Goal: Task Accomplishment & Management: Manage account settings

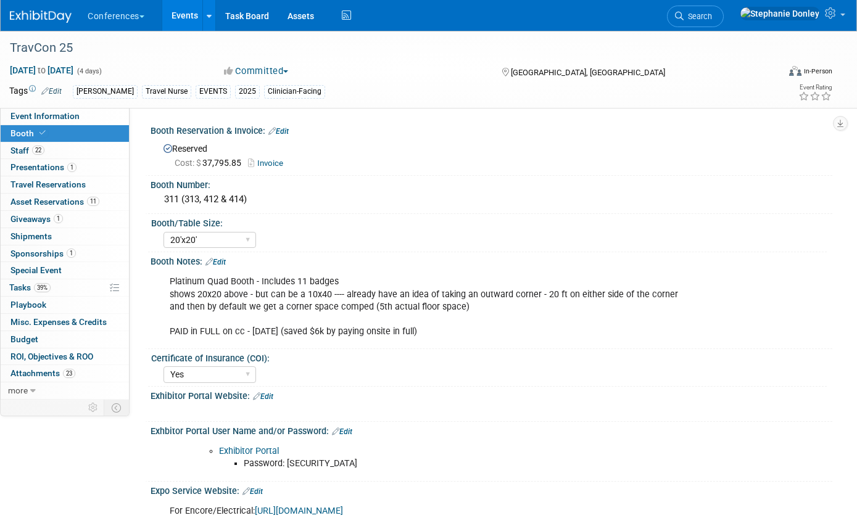
select select "20'x20'"
select select "Yes"
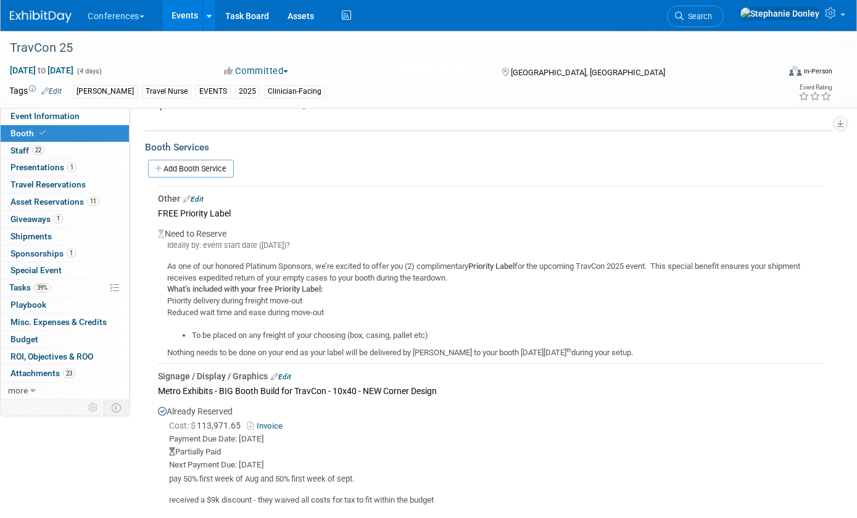
scroll to position [515, 0]
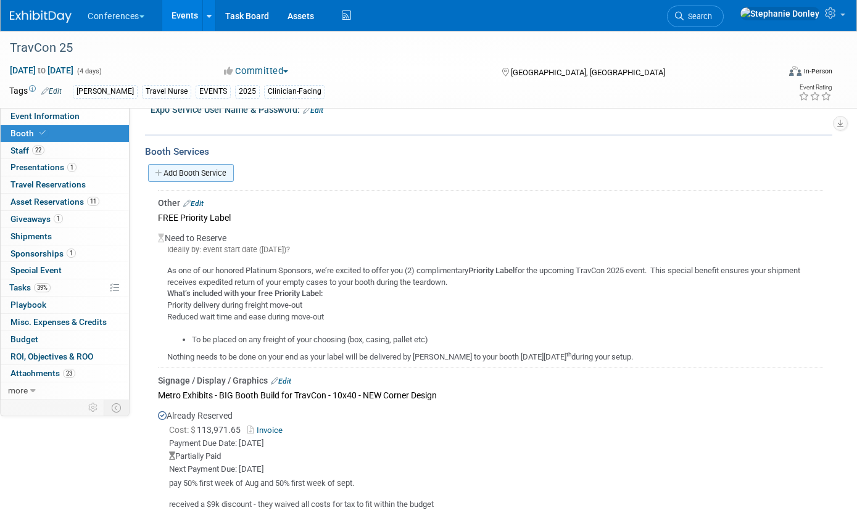
click at [197, 169] on link "Add Booth Service" at bounding box center [191, 173] width 86 height 18
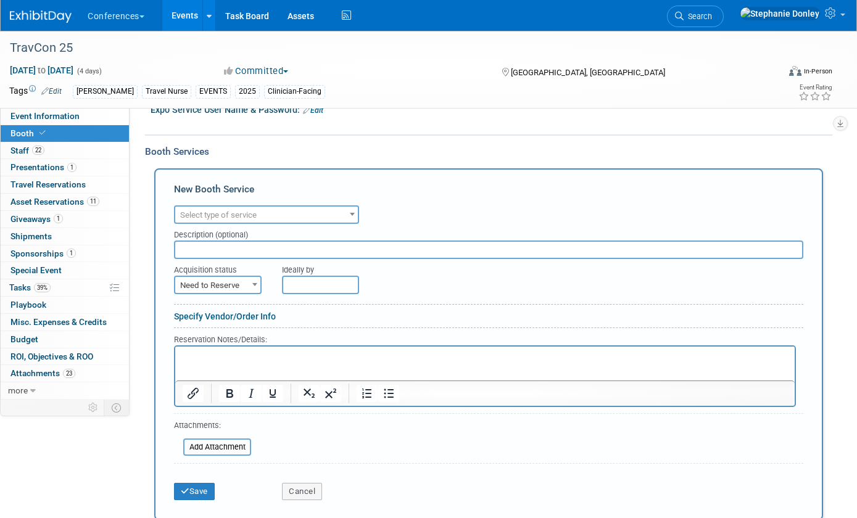
scroll to position [0, 0]
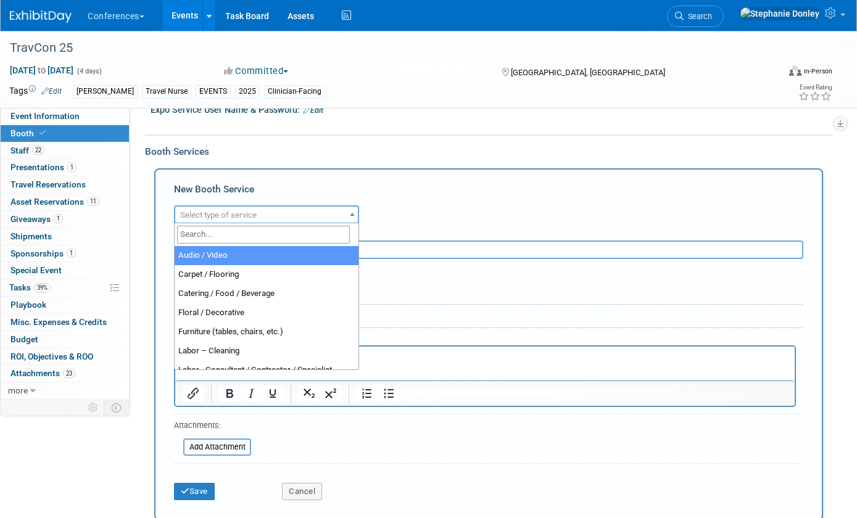
click at [228, 211] on span "Select type of service" at bounding box center [218, 214] width 77 height 9
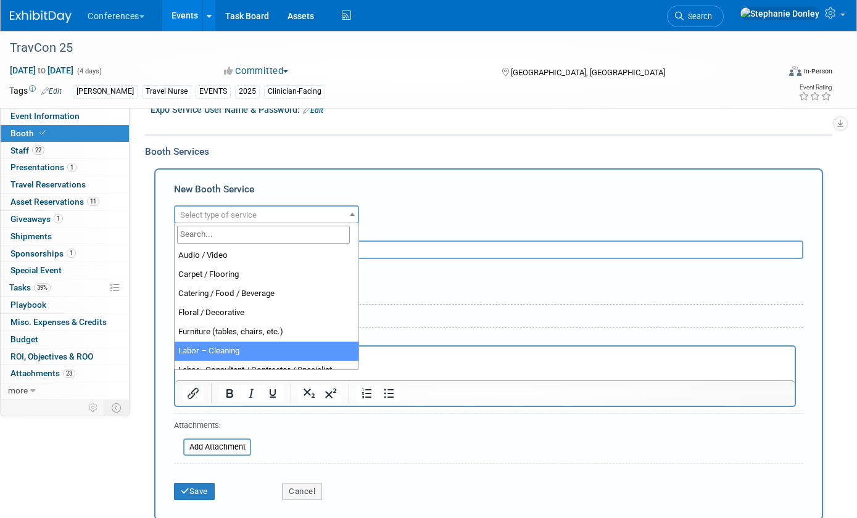
select select "14"
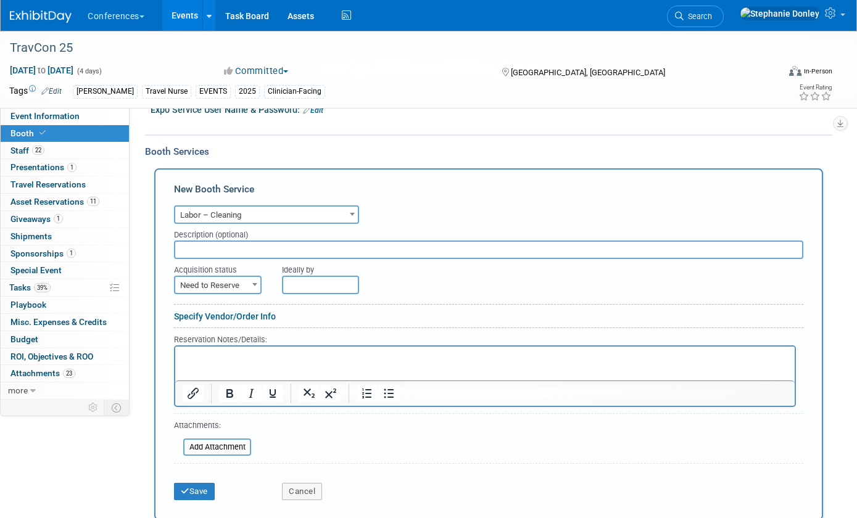
click at [234, 249] on input "text" at bounding box center [488, 250] width 629 height 19
type input "[PERSON_NAME] - Floor Cleaning/vacuuming"
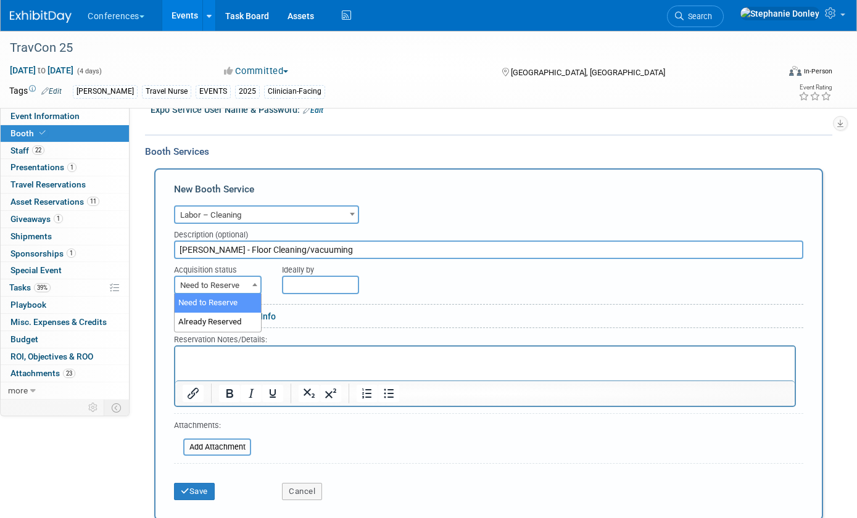
click at [246, 288] on span "Need to Reserve" at bounding box center [217, 285] width 85 height 17
select select "2"
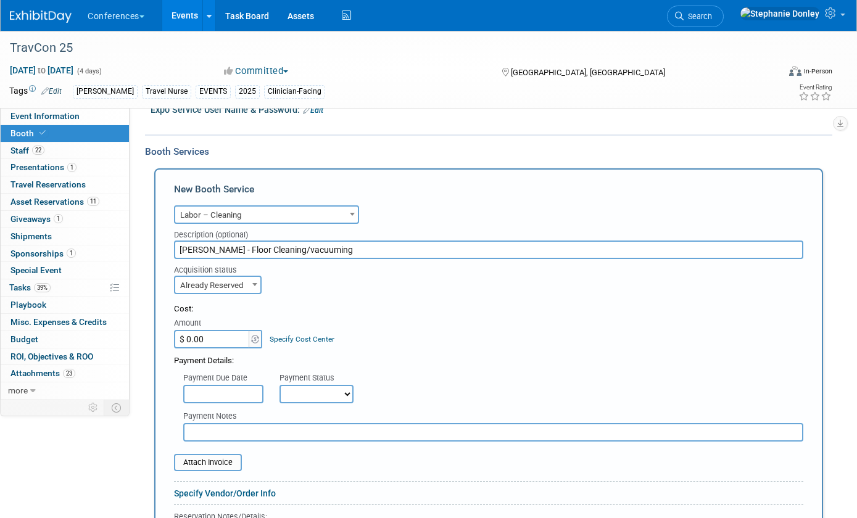
click at [212, 339] on input "$ 0.00" at bounding box center [212, 339] width 77 height 19
type input "$ 560.00"
click at [287, 336] on link "Specify Cost Center" at bounding box center [302, 339] width 65 height 9
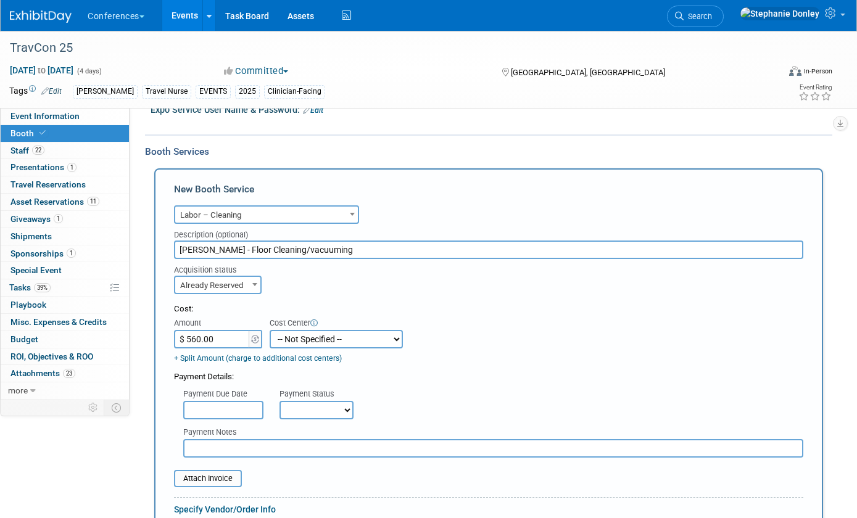
click at [287, 336] on select "-- Not Specified -- Aya Education Aya Healthcare Aya Locums Bespoke Corporate […" at bounding box center [336, 339] width 133 height 19
select select "18965872"
click at [270, 330] on select "-- Not Specified -- Aya Education Aya Healthcare Aya Locums Bespoke Corporate […" at bounding box center [336, 339] width 133 height 19
click at [325, 415] on select "Not Paid Yet Partially Paid Paid in Full" at bounding box center [316, 410] width 74 height 19
select select "1"
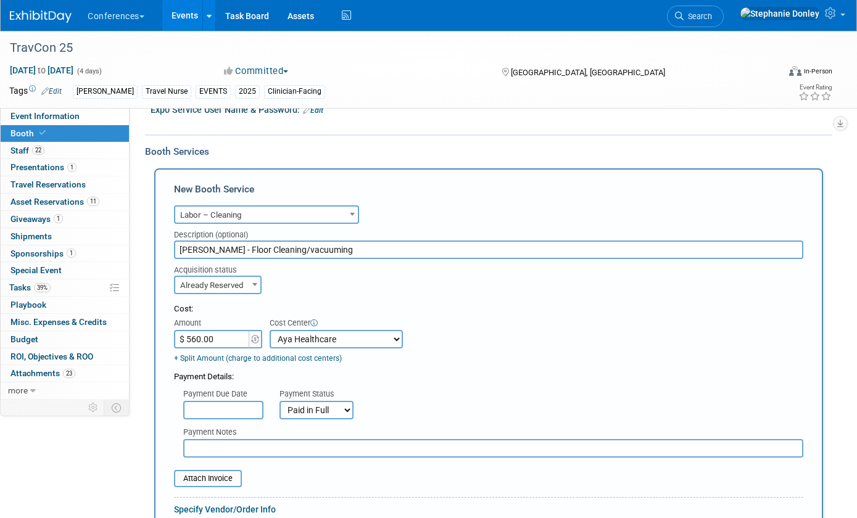
click at [279, 401] on select "Not Paid Yet Partially Paid Paid in Full" at bounding box center [316, 410] width 74 height 19
click at [217, 450] on input "text" at bounding box center [493, 448] width 620 height 19
type input "i"
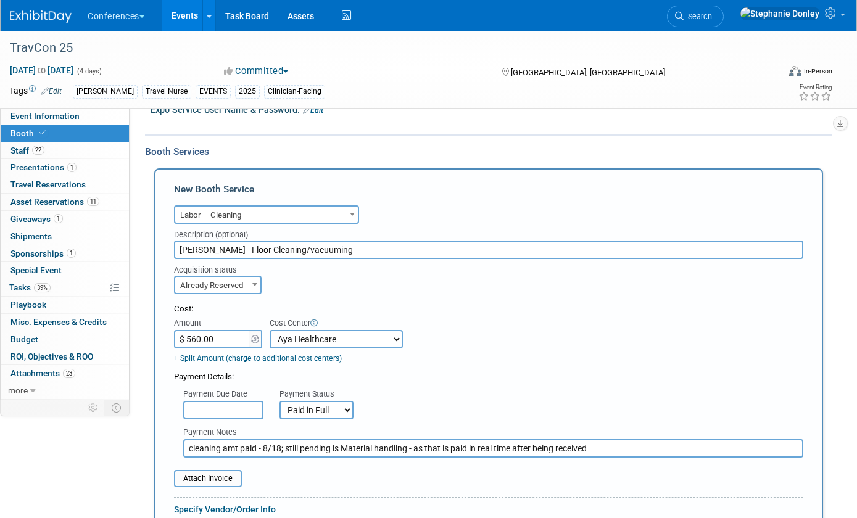
type input "cleaning amt paid - 8/18; still pending is Material handling - as that is paid …"
click at [217, 479] on input "file" at bounding box center [167, 478] width 147 height 15
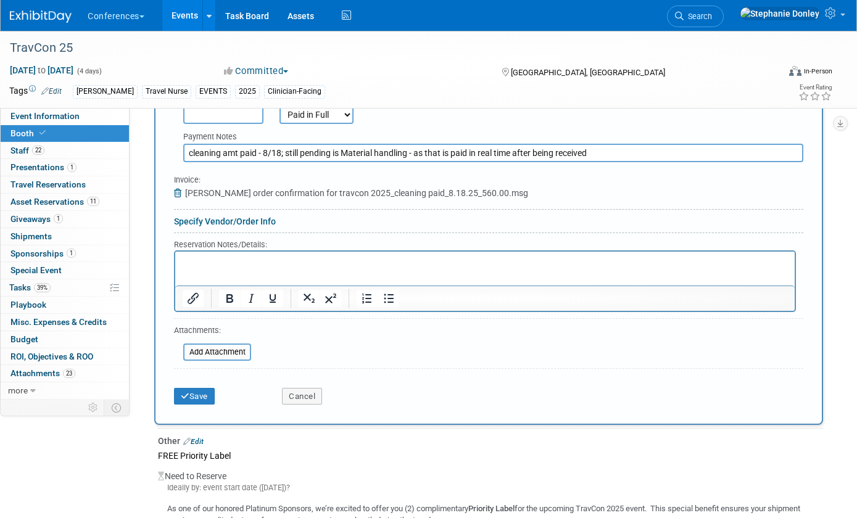
scroll to position [821, 0]
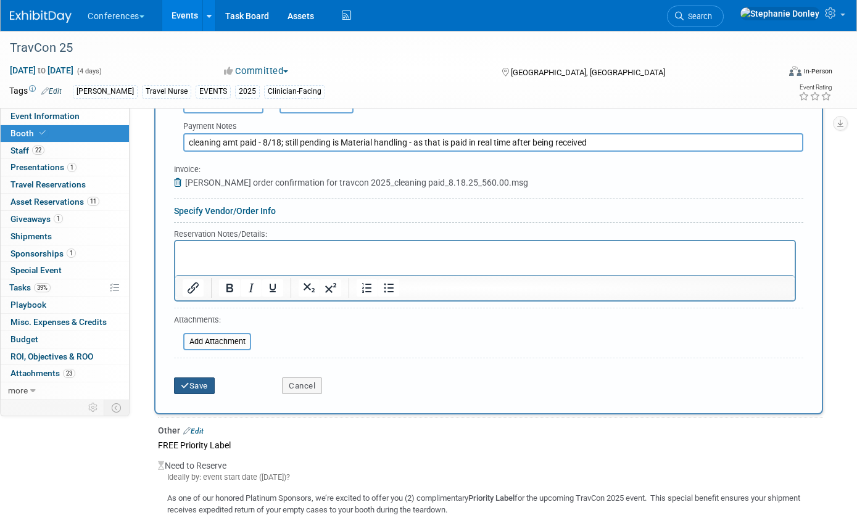
click at [189, 387] on button "Save" at bounding box center [194, 386] width 41 height 17
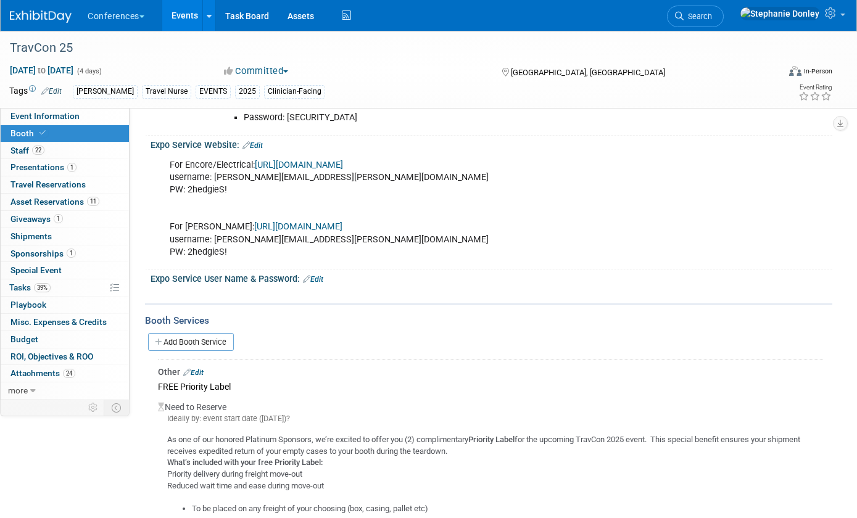
scroll to position [392, 0]
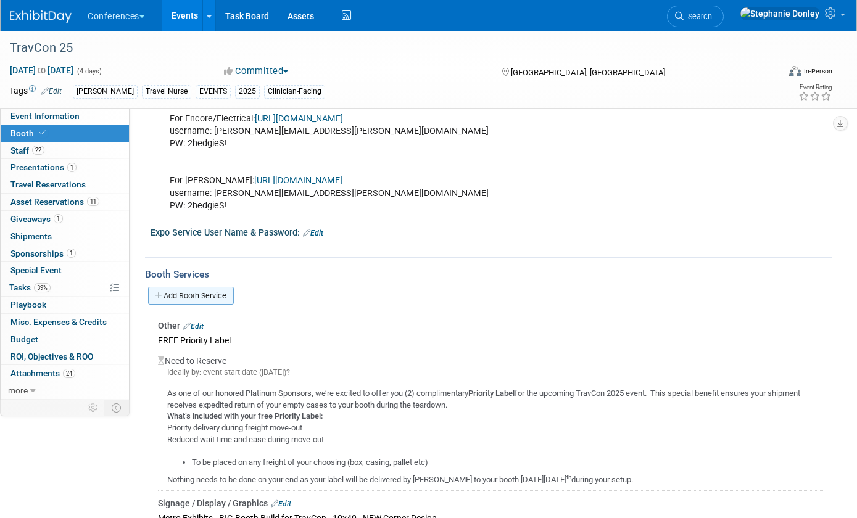
click at [171, 292] on link "Add Booth Service" at bounding box center [191, 296] width 86 height 18
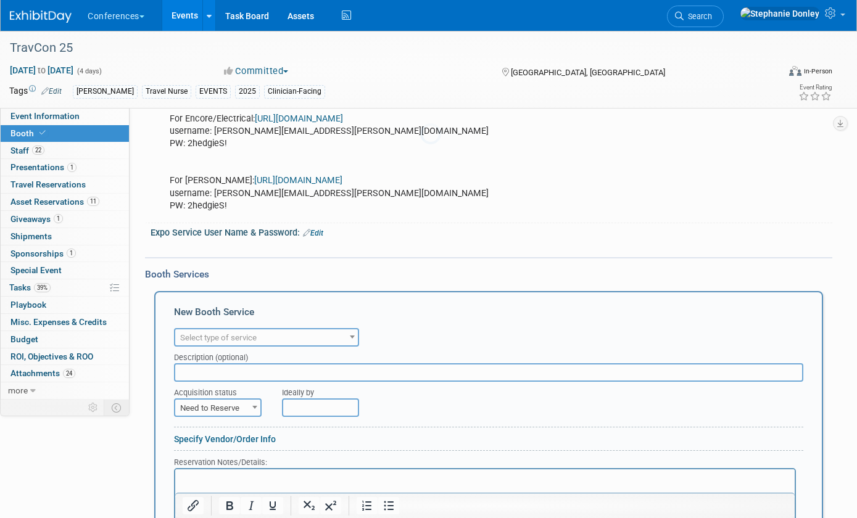
scroll to position [0, 0]
click at [225, 337] on span "Select type of service" at bounding box center [218, 337] width 77 height 9
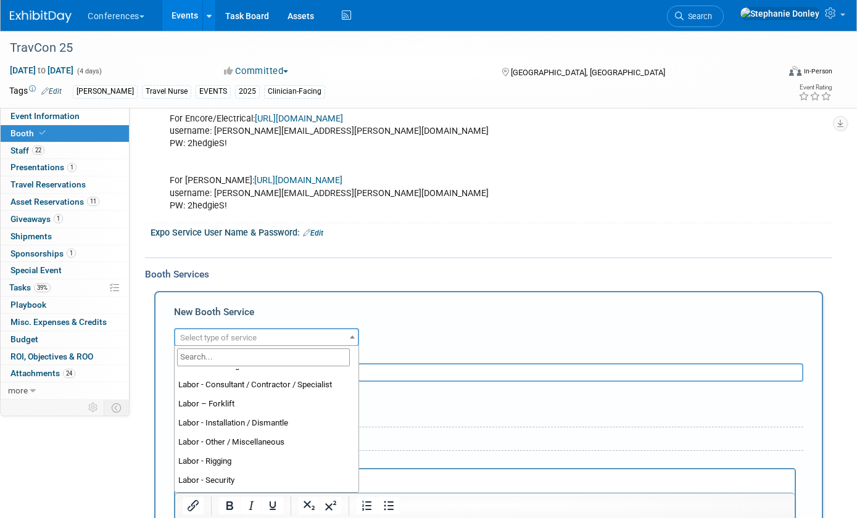
scroll to position [216, 0]
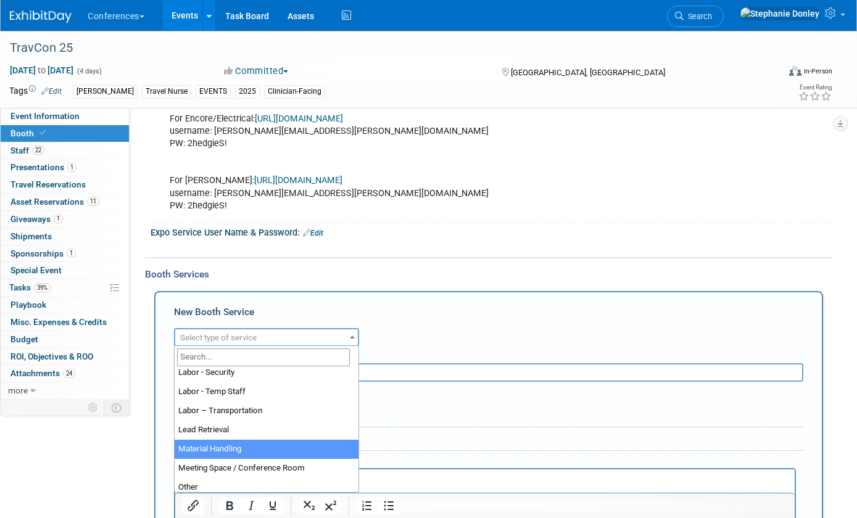
select select "10"
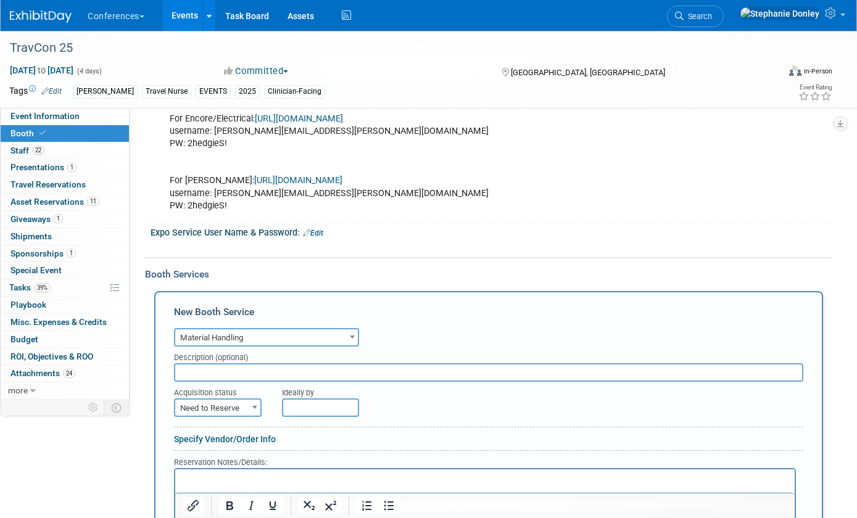
click at [205, 370] on input "text" at bounding box center [488, 372] width 629 height 19
click at [295, 371] on input "[PERSON_NAME] - Material Handling f Big booth and LED Walls" at bounding box center [488, 372] width 629 height 19
click at [341, 371] on input "[PERSON_NAME] - Material Handling of Big booth and LED Walls" at bounding box center [488, 372] width 629 height 19
type input "[PERSON_NAME] - Material Handling of Big booth, furniture and LED Walls"
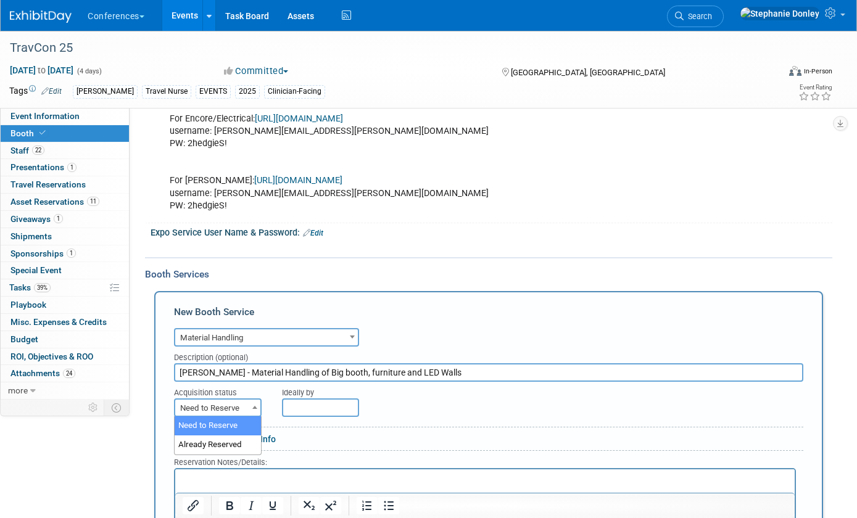
click at [236, 405] on span "Need to Reserve" at bounding box center [217, 408] width 85 height 17
select select "2"
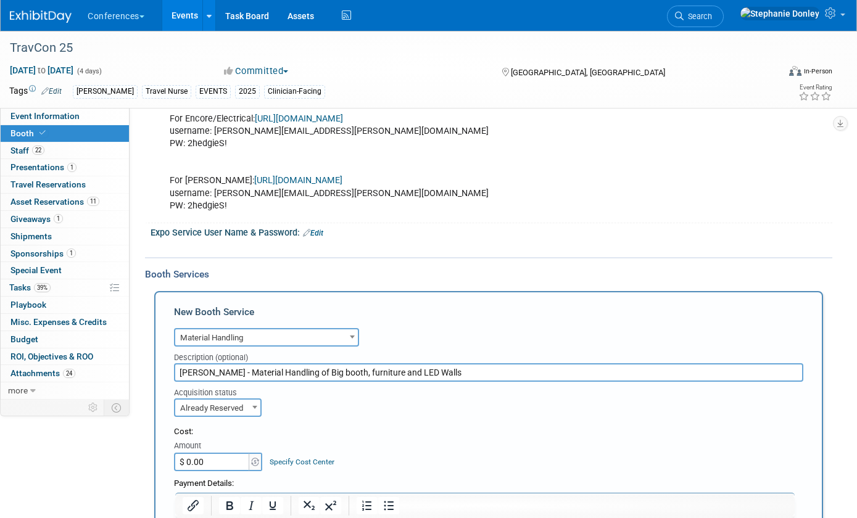
click at [313, 458] on link "Specify Cost Center" at bounding box center [302, 462] width 65 height 9
click at [339, 460] on select "-- Not Specified -- Aya Education Aya Healthcare Aya Locums Bespoke Corporate […" at bounding box center [336, 462] width 133 height 19
select select "18965872"
click at [270, 453] on select "-- Not Specified -- Aya Education Aya Healthcare Aya Locums Bespoke Corporate […" at bounding box center [336, 462] width 133 height 19
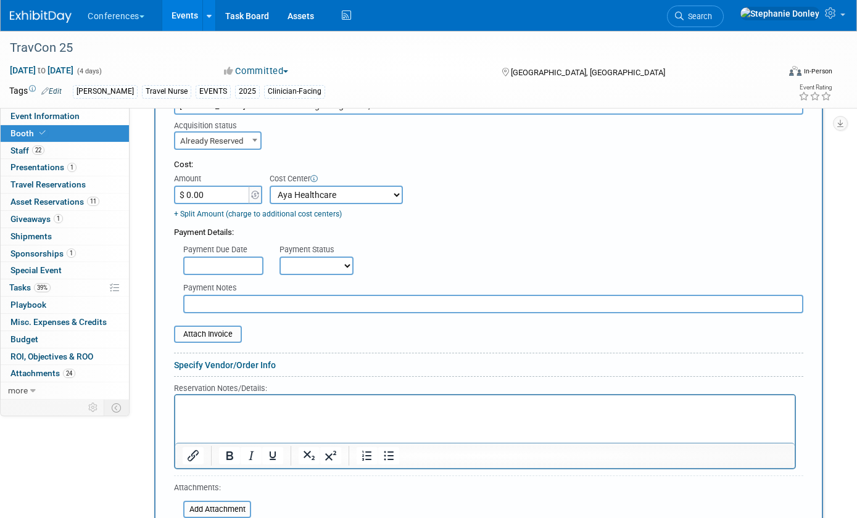
scroll to position [676, 0]
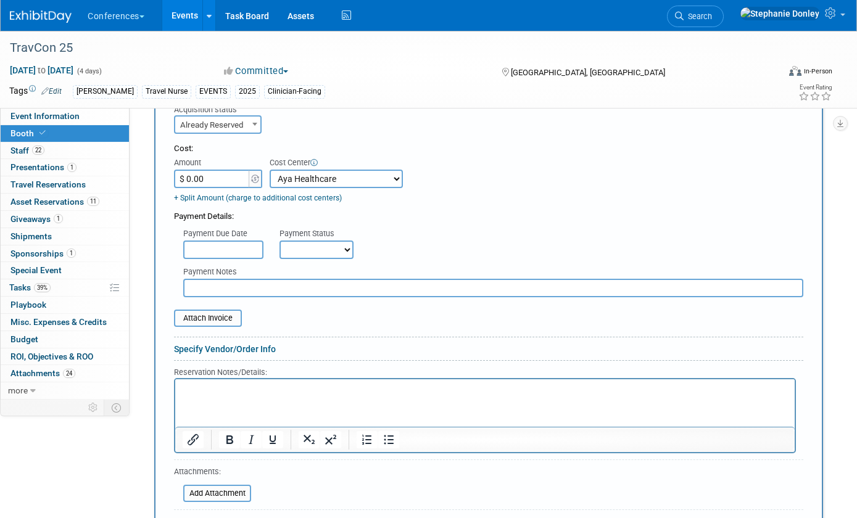
click at [219, 395] on html at bounding box center [484, 387] width 619 height 17
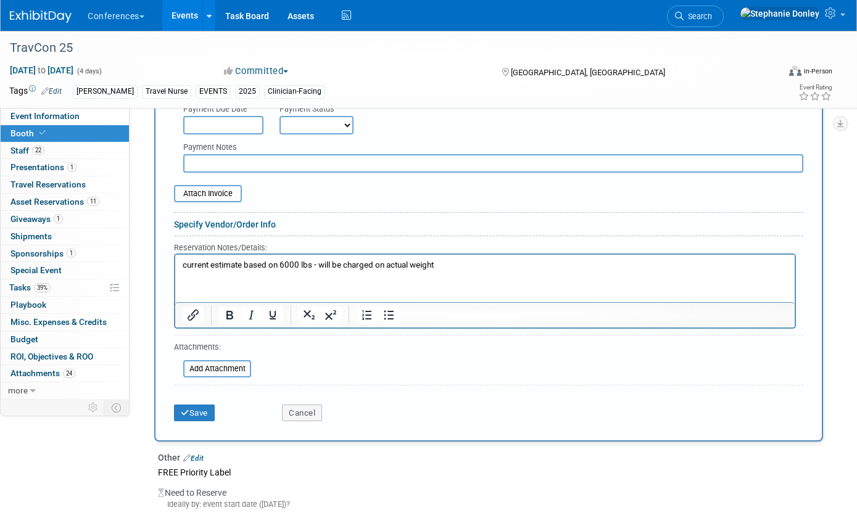
scroll to position [841, 0]
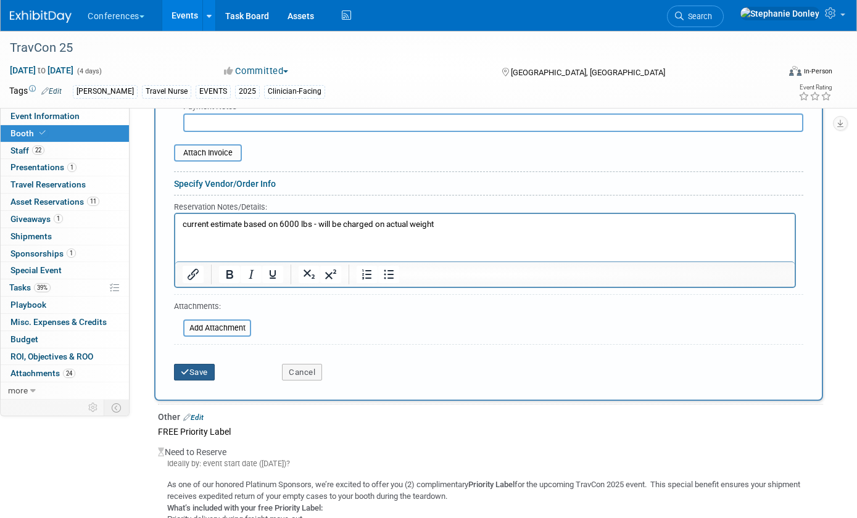
click at [195, 376] on button "Save" at bounding box center [194, 372] width 41 height 17
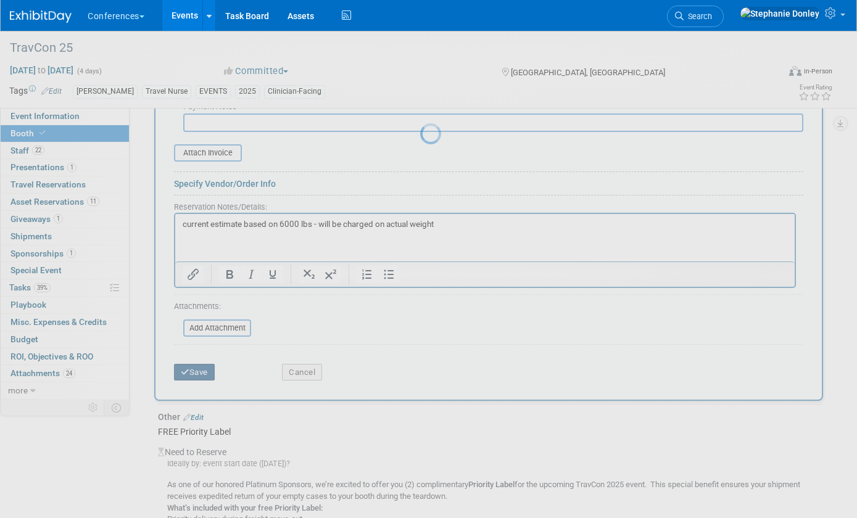
scroll to position [859, 0]
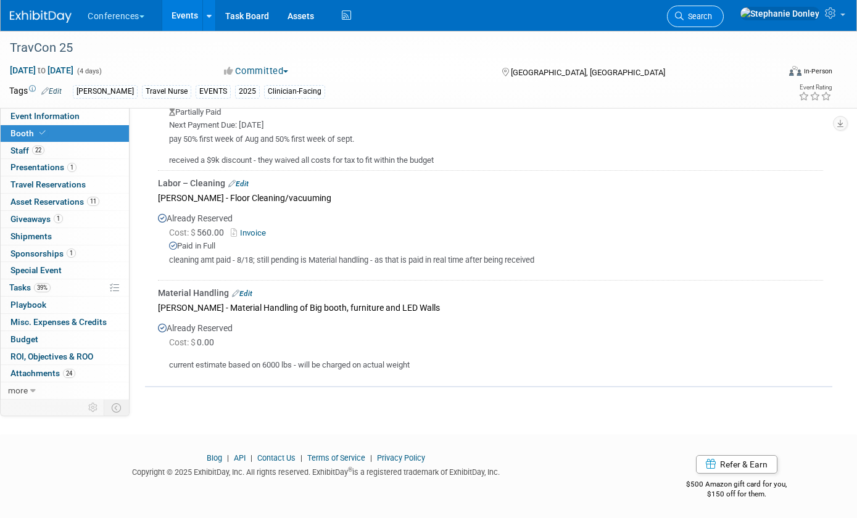
click at [712, 20] on span "Search" at bounding box center [698, 16] width 28 height 9
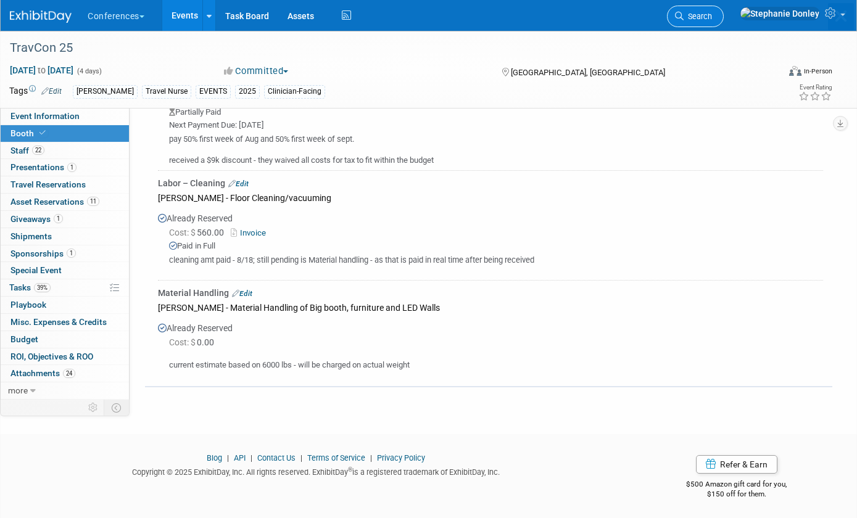
scroll to position [0, 0]
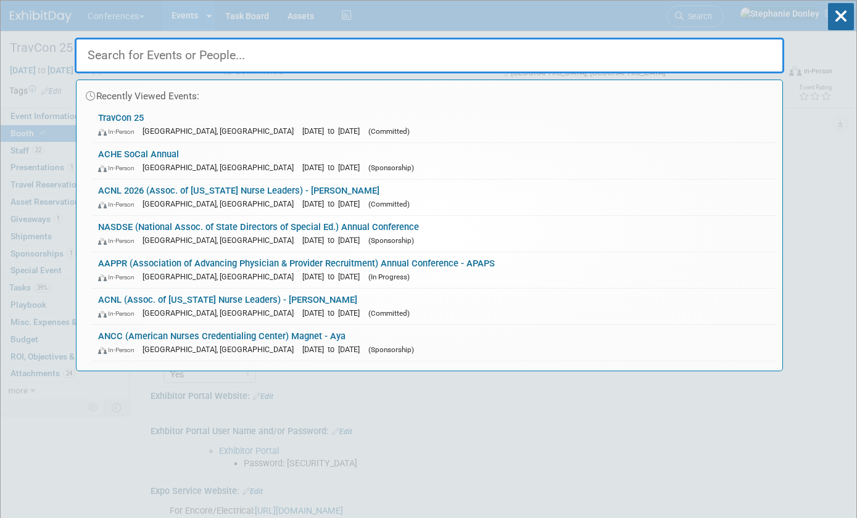
click at [574, 49] on input "text" at bounding box center [429, 56] width 709 height 36
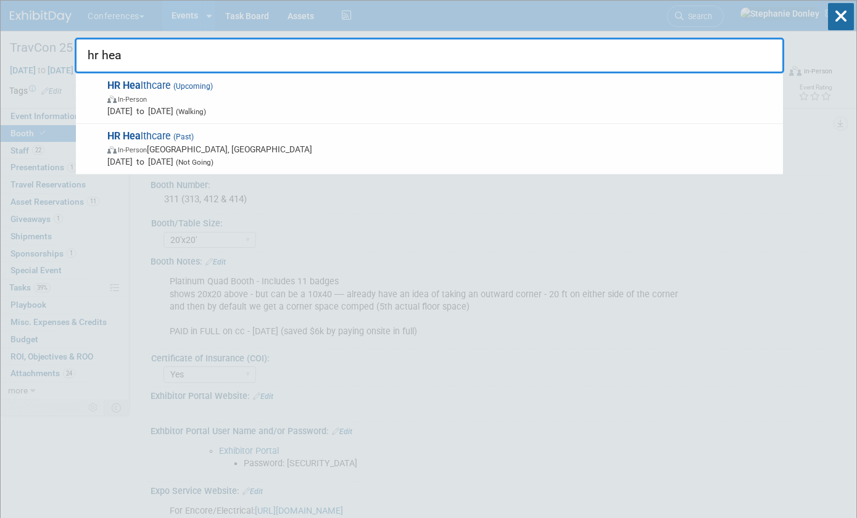
type input "hr hea"
